Goal: Information Seeking & Learning: Compare options

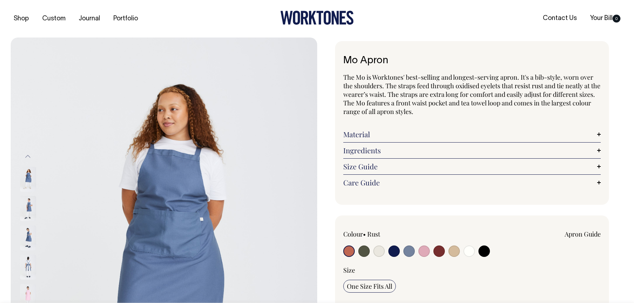
radio input "true"
select select "Blue/Grey"
click at [410, 253] on input "radio" at bounding box center [409, 251] width 11 height 11
click at [427, 253] on input "radio" at bounding box center [424, 251] width 11 height 11
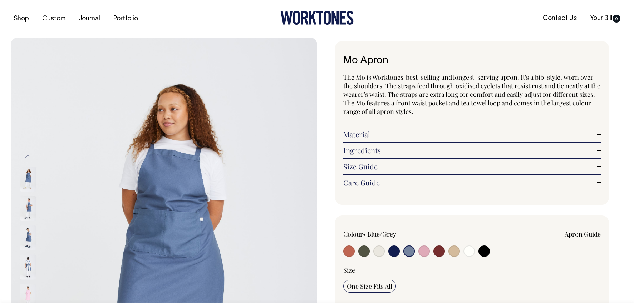
radio input "true"
select select "Pink"
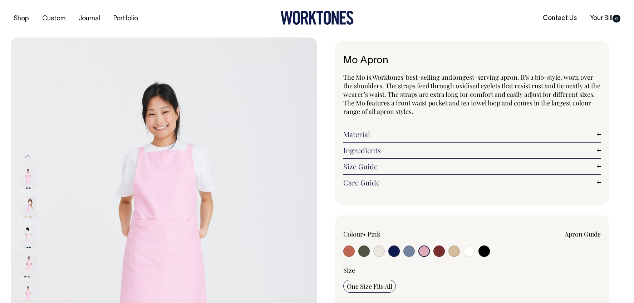
click at [437, 252] on input "radio" at bounding box center [439, 251] width 11 height 11
radio input "true"
select select "Burgundy"
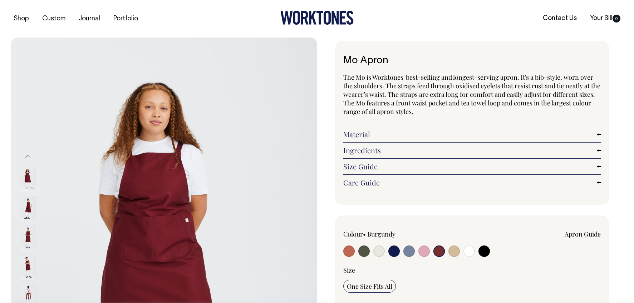
click at [356, 253] on div at bounding box center [394, 252] width 103 height 13
click at [346, 253] on input "radio" at bounding box center [348, 251] width 11 height 11
radio input "true"
select select "Rust"
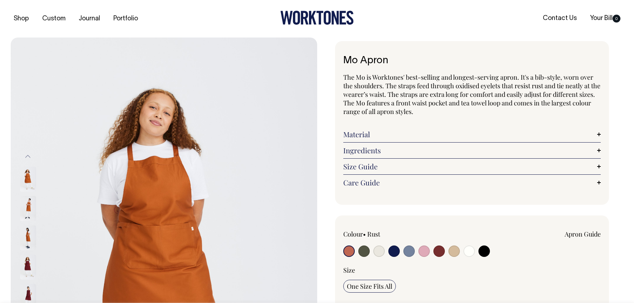
click at [391, 252] on input "radio" at bounding box center [394, 251] width 11 height 11
radio input "true"
select select "Dark Navy"
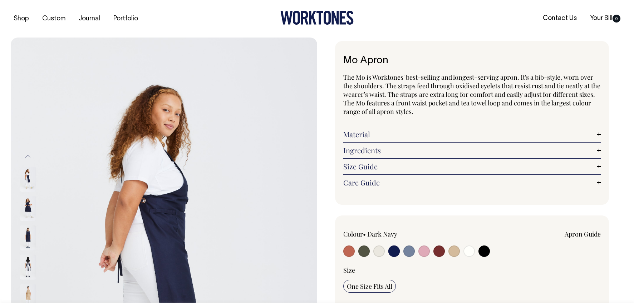
click at [409, 252] on input "radio" at bounding box center [409, 251] width 11 height 11
radio input "true"
select select "Blue/Grey"
